Goal: Task Accomplishment & Management: Use online tool/utility

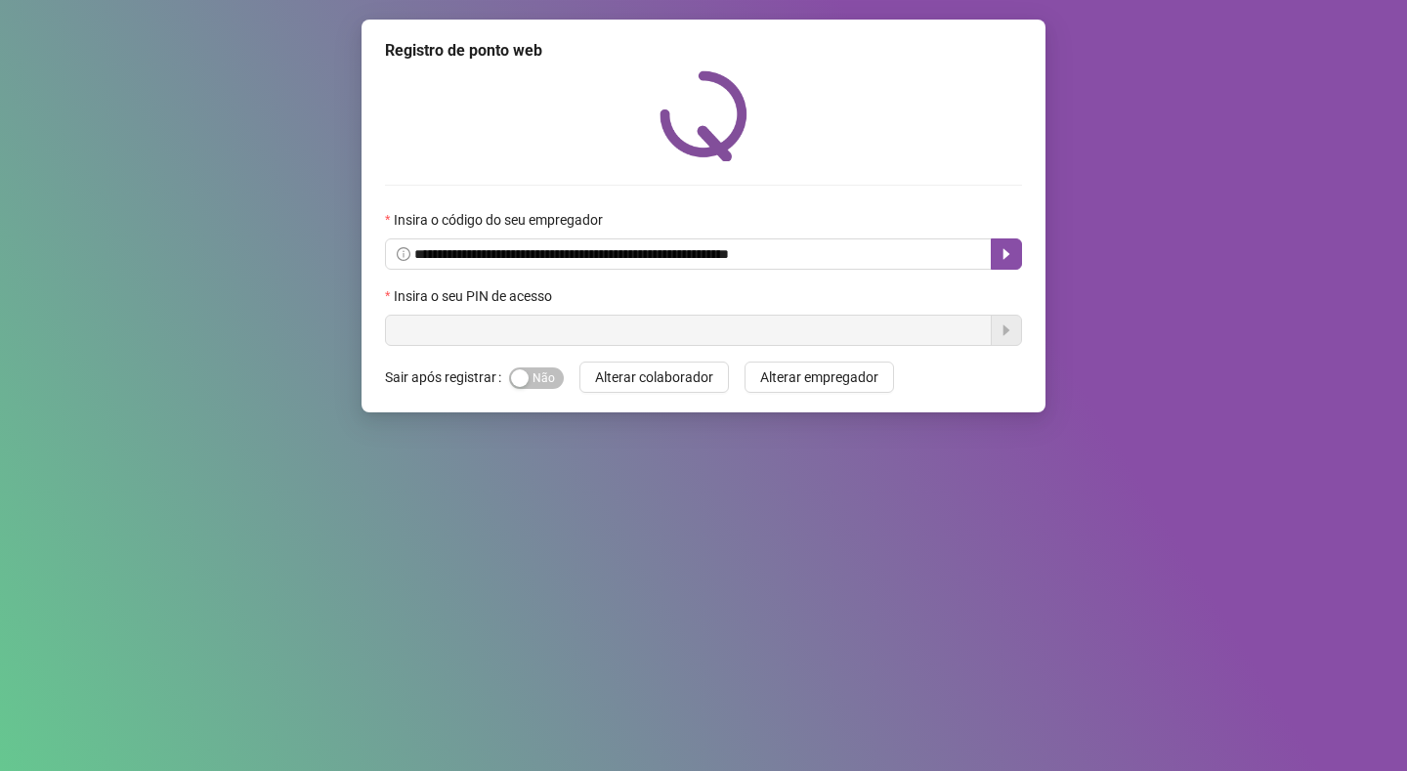
click at [527, 327] on input "text" at bounding box center [688, 330] width 607 height 31
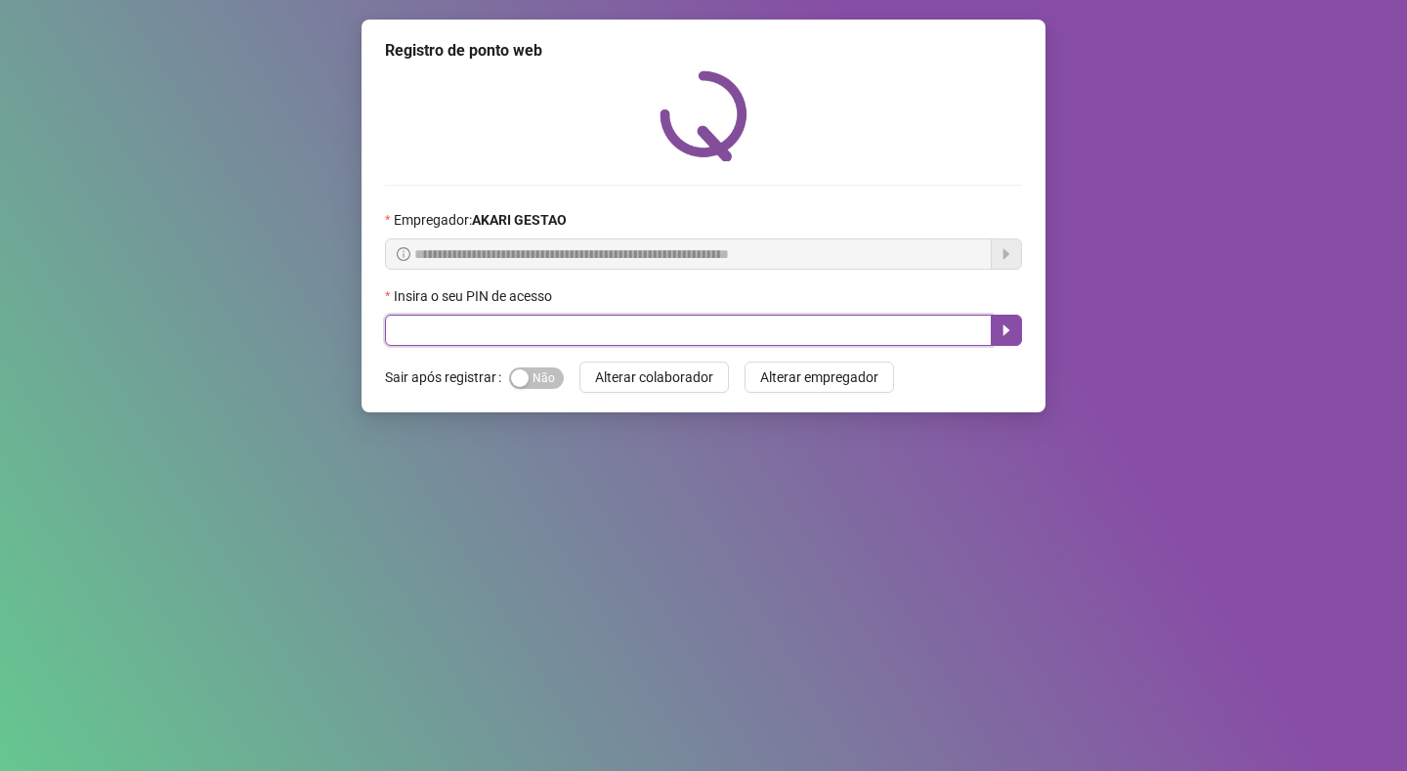
click at [561, 329] on input "text" at bounding box center [688, 330] width 607 height 31
type input "*****"
click at [1009, 337] on icon "caret-right" at bounding box center [1006, 330] width 16 height 16
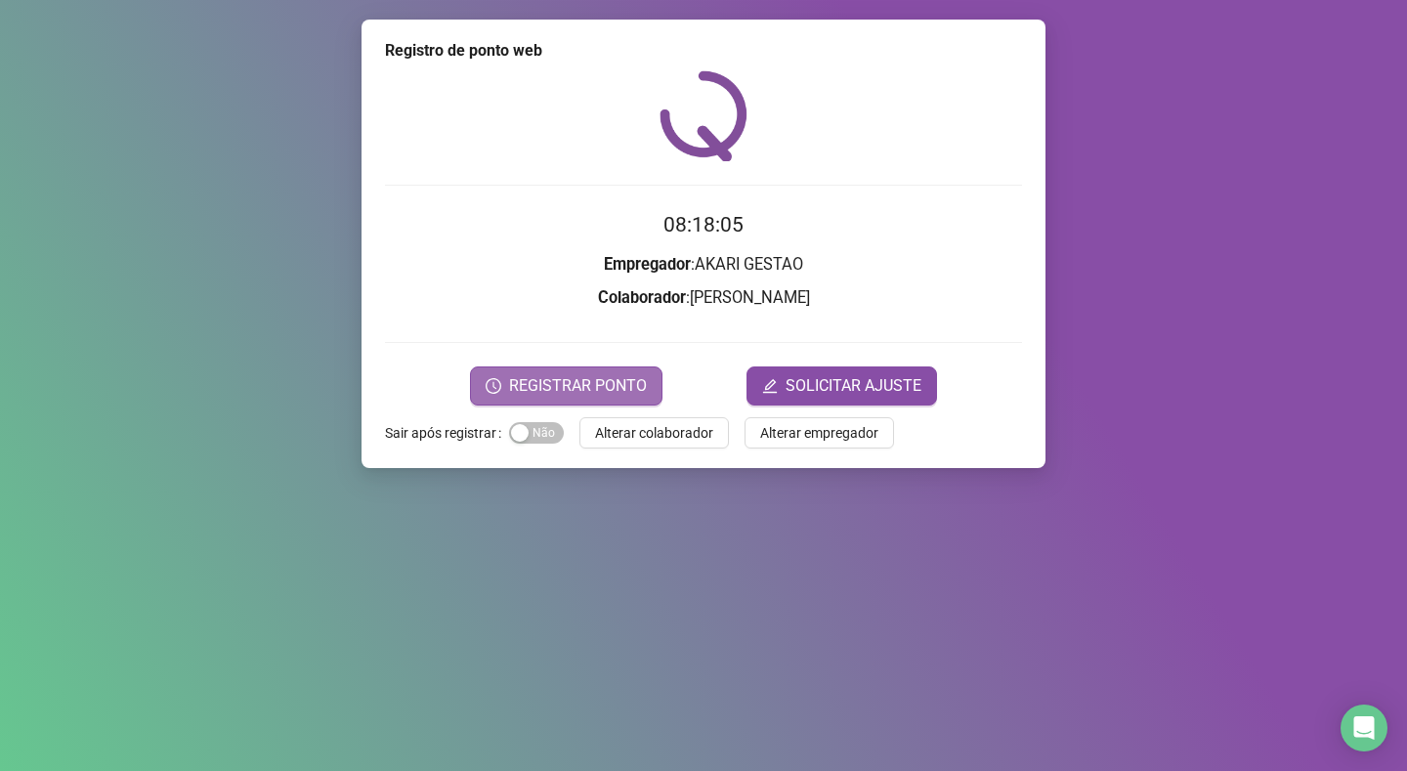
click at [587, 377] on span "REGISTRAR PONTO" at bounding box center [578, 385] width 138 height 23
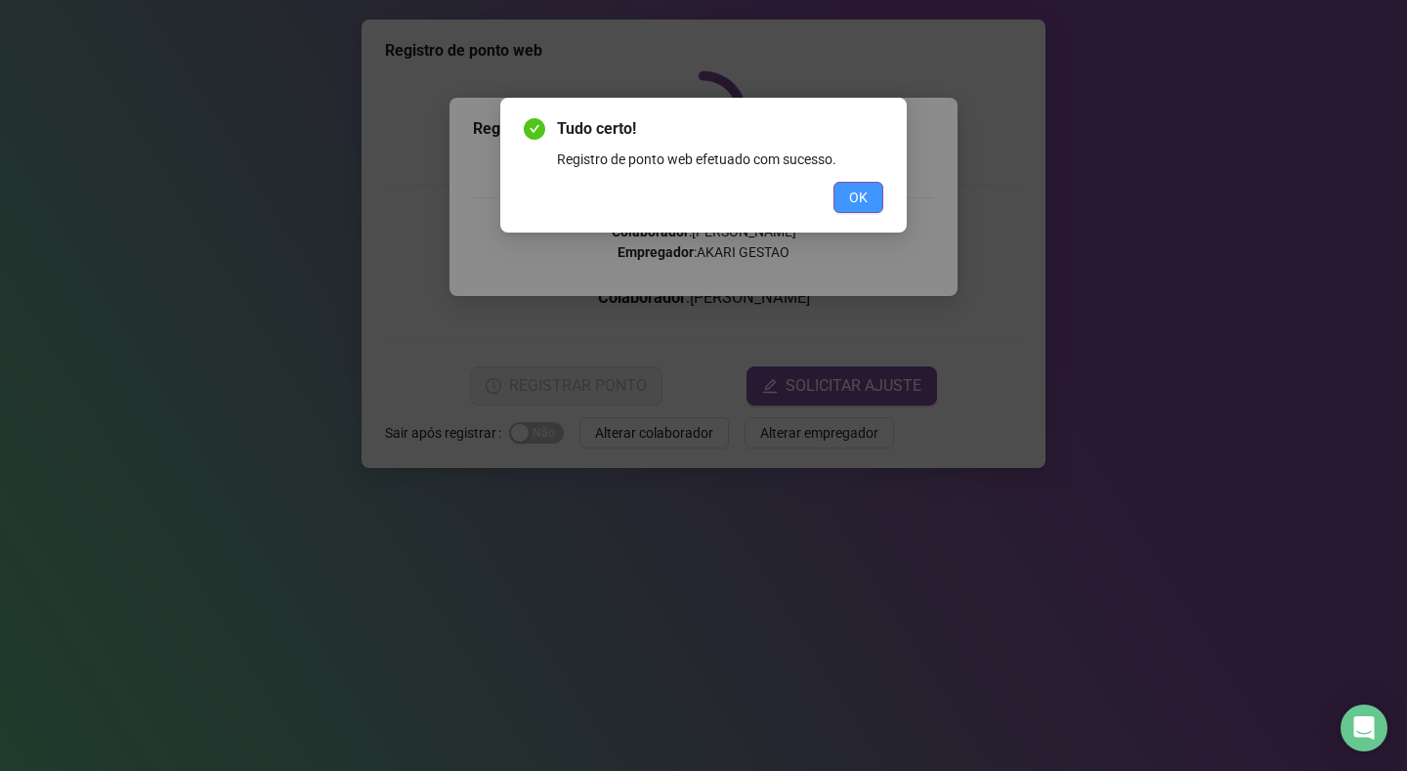
click at [862, 192] on span "OK" at bounding box center [858, 197] width 19 height 21
